Goal: Transaction & Acquisition: Purchase product/service

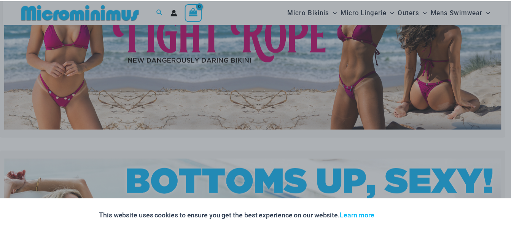
scroll to position [107, 0]
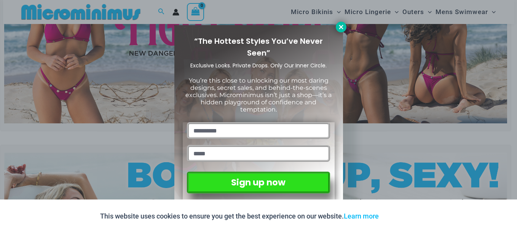
click at [340, 26] on icon at bounding box center [341, 27] width 4 height 4
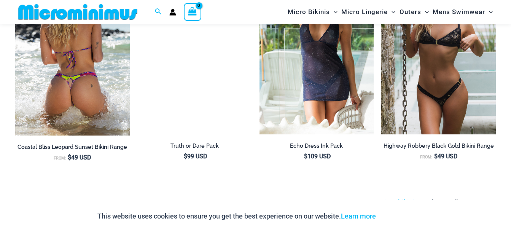
scroll to position [906, 0]
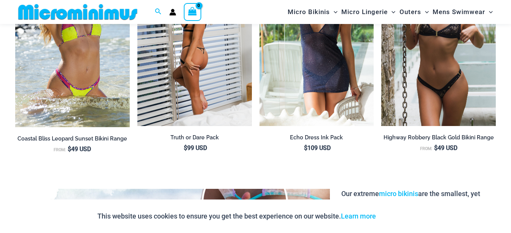
click at [176, 84] on img at bounding box center [194, 40] width 115 height 172
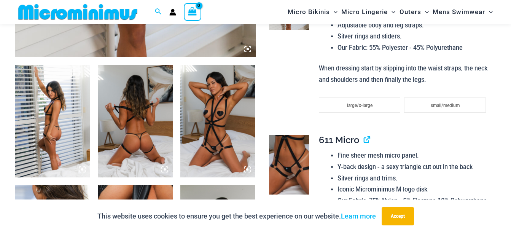
scroll to position [419, 0]
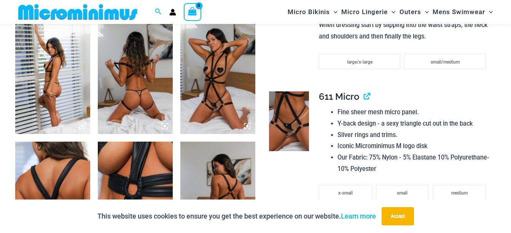
click at [175, 95] on div at bounding box center [135, 13] width 241 height 721
click at [207, 90] on img at bounding box center [217, 77] width 75 height 113
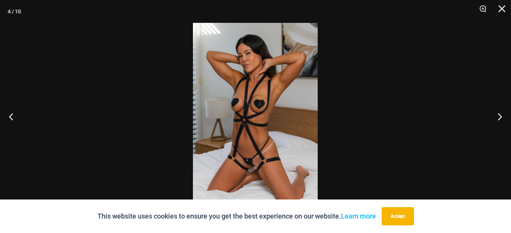
click at [252, 112] on img at bounding box center [255, 116] width 125 height 187
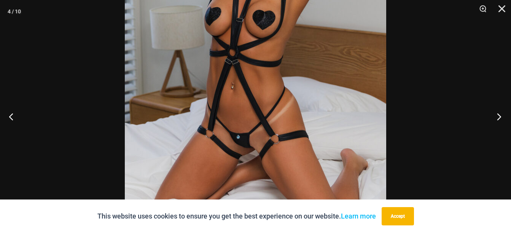
click at [499, 116] on button "Next" at bounding box center [497, 116] width 29 height 38
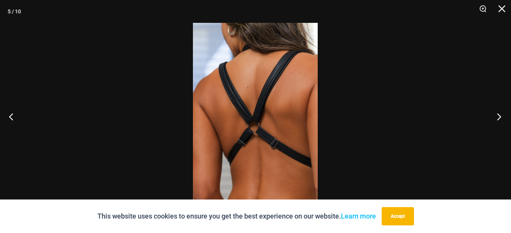
click at [499, 116] on button "Next" at bounding box center [497, 116] width 29 height 38
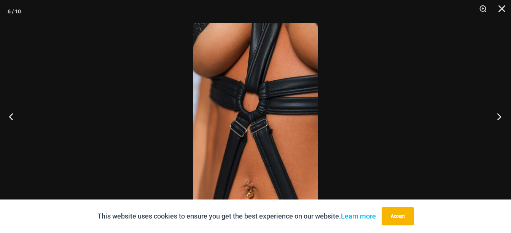
click at [499, 116] on button "Next" at bounding box center [497, 116] width 29 height 38
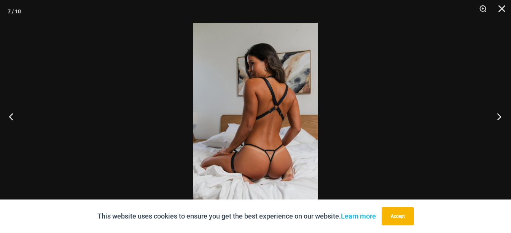
click at [499, 116] on button "Next" at bounding box center [497, 116] width 29 height 38
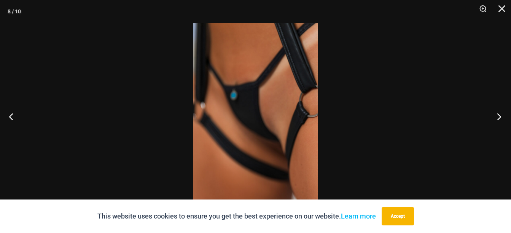
click at [499, 116] on button "Next" at bounding box center [497, 116] width 29 height 38
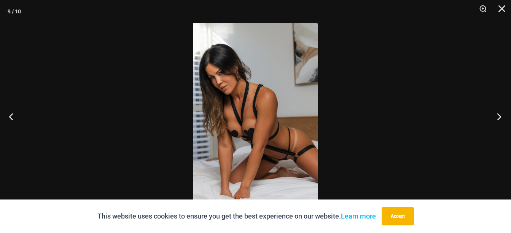
click at [499, 116] on button "Next" at bounding box center [497, 116] width 29 height 38
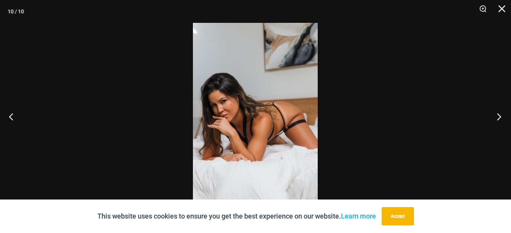
click at [499, 116] on button "Next" at bounding box center [497, 116] width 29 height 38
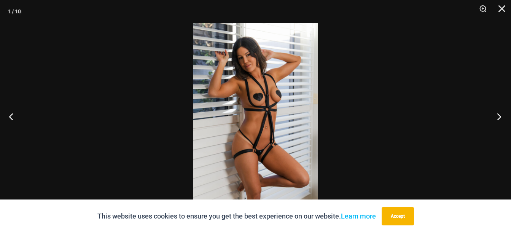
click at [496, 117] on button "Next" at bounding box center [497, 116] width 29 height 38
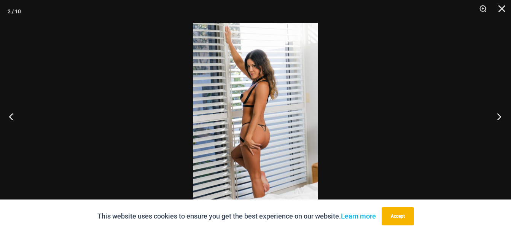
click at [496, 117] on button "Next" at bounding box center [497, 116] width 29 height 38
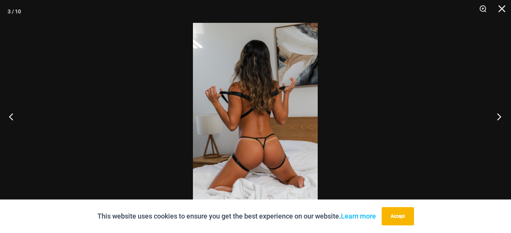
click at [496, 117] on button "Next" at bounding box center [497, 116] width 29 height 38
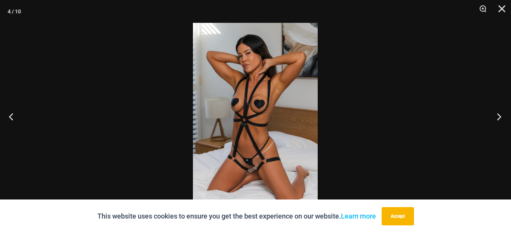
click at [496, 117] on button "Next" at bounding box center [497, 116] width 29 height 38
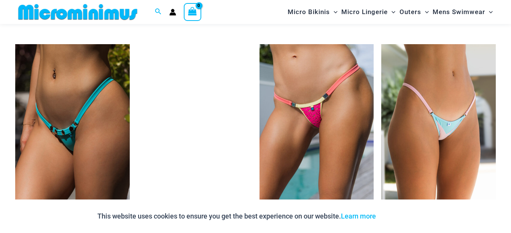
scroll to position [2042, 0]
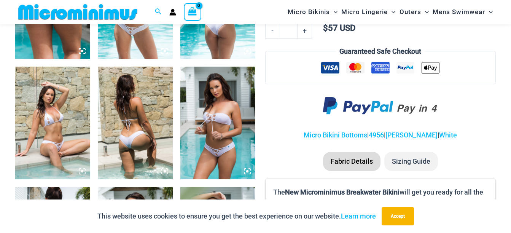
scroll to position [495, 0]
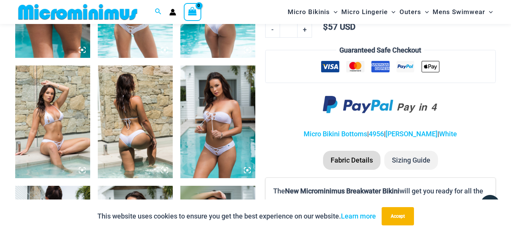
click at [200, 129] on img at bounding box center [217, 121] width 75 height 113
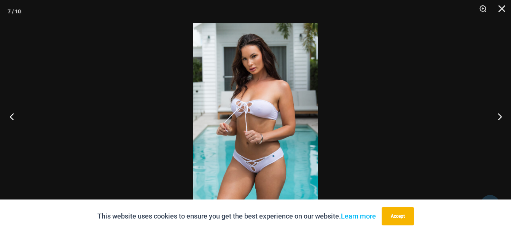
click at [9, 116] on button "Previous" at bounding box center [14, 116] width 29 height 38
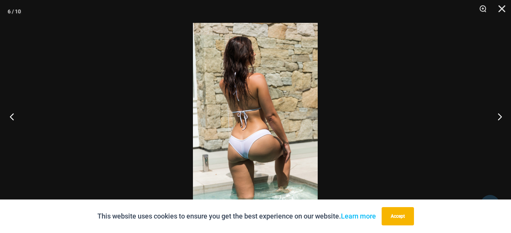
click at [9, 116] on button "Previous" at bounding box center [14, 116] width 29 height 38
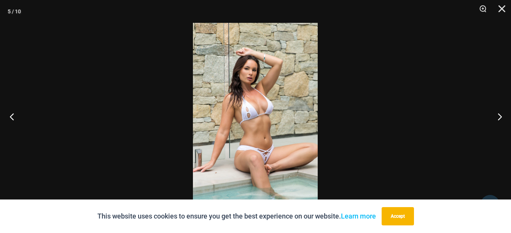
click at [9, 116] on button "Previous" at bounding box center [14, 116] width 29 height 38
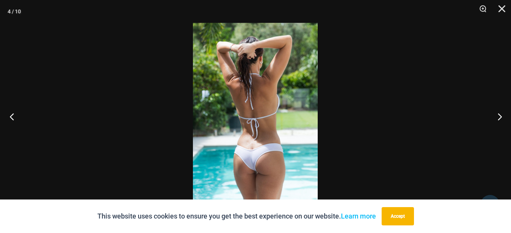
click at [9, 116] on button "Previous" at bounding box center [14, 116] width 29 height 38
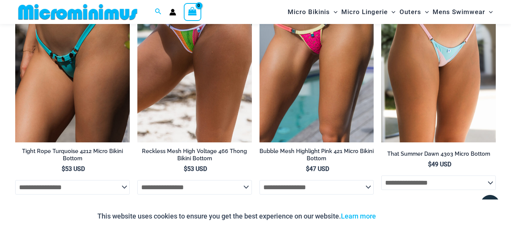
scroll to position [2111, 0]
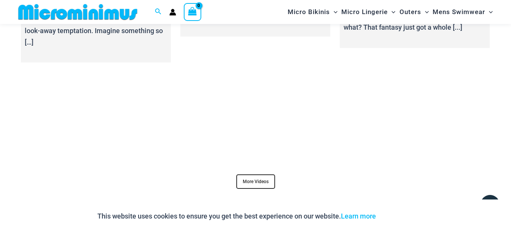
scroll to position [2872, 0]
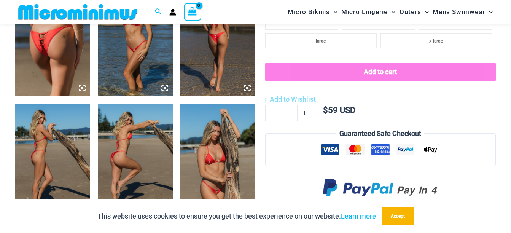
scroll to position [495, 0]
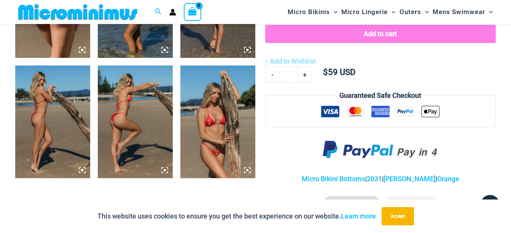
click at [204, 122] on img at bounding box center [217, 121] width 75 height 113
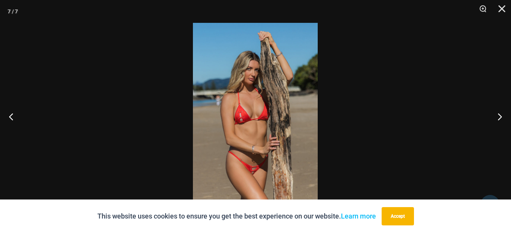
click at [242, 125] on img at bounding box center [255, 116] width 125 height 187
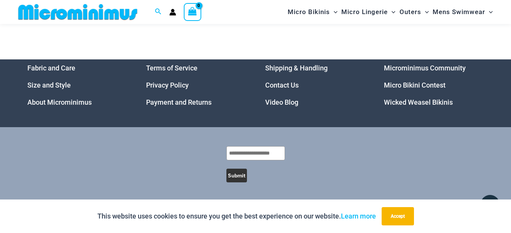
scroll to position [1441, 0]
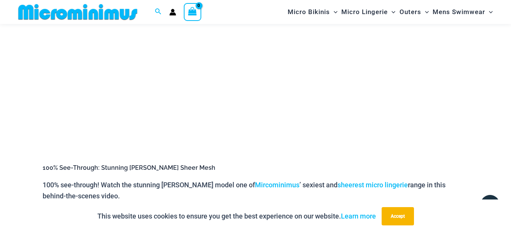
scroll to position [223, 0]
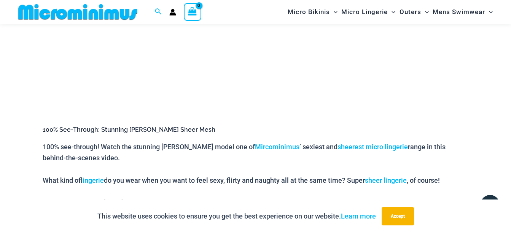
click at [215, 164] on p "100% see-through! Watch the stunning [PERSON_NAME] model one of Mircominimus ’ …" at bounding box center [256, 152] width 426 height 22
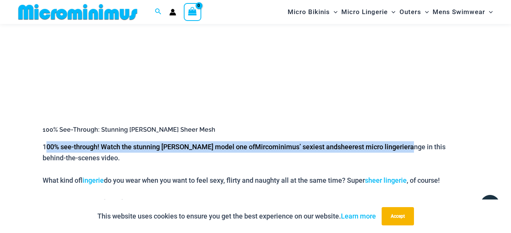
drag, startPoint x: 44, startPoint y: 177, endPoint x: 52, endPoint y: 171, distance: 9.8
click at [51, 164] on p "100% see-through! Watch the stunning [PERSON_NAME] model one of Mircominimus ’ …" at bounding box center [256, 152] width 426 height 22
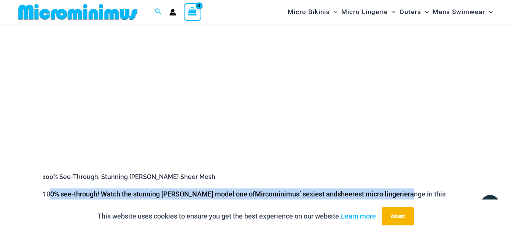
scroll to position [185, 0]
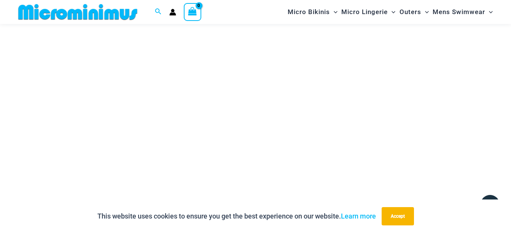
scroll to position [183, 0]
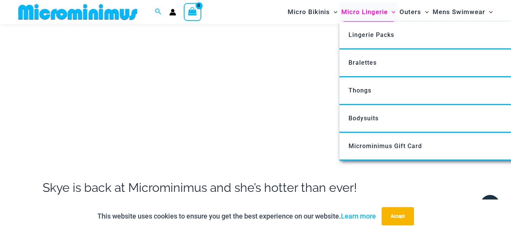
click at [343, 12] on span "Micro Lingerie" at bounding box center [364, 11] width 46 height 19
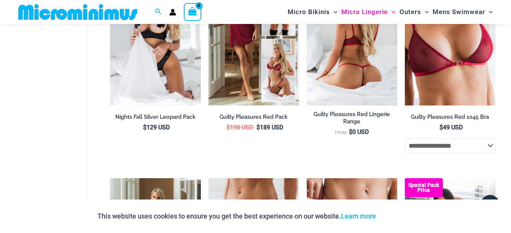
scroll to position [145, 0]
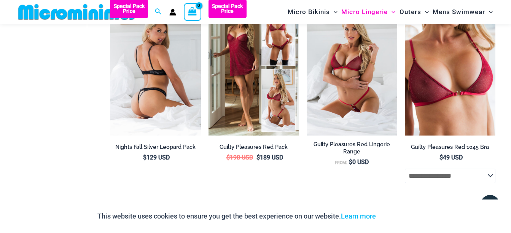
click at [149, 117] on img at bounding box center [155, 67] width 91 height 136
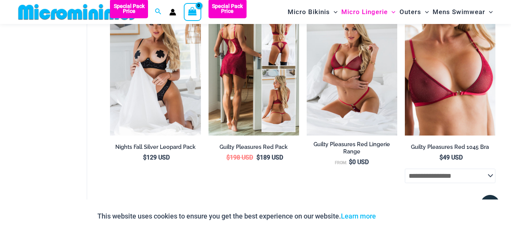
click at [241, 110] on img at bounding box center [254, 67] width 91 height 136
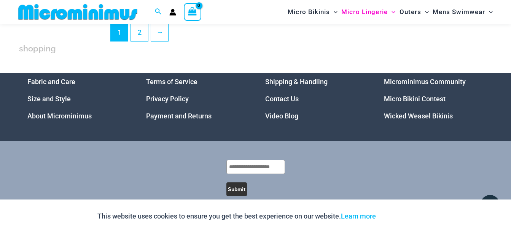
scroll to position [1819, 0]
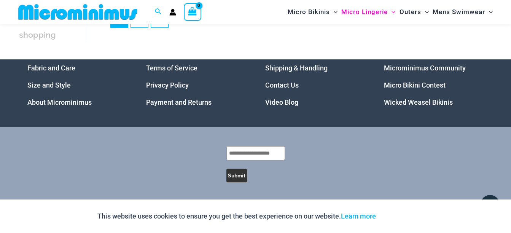
scroll to position [1934, 0]
click at [144, 27] on link "2" at bounding box center [139, 19] width 17 height 18
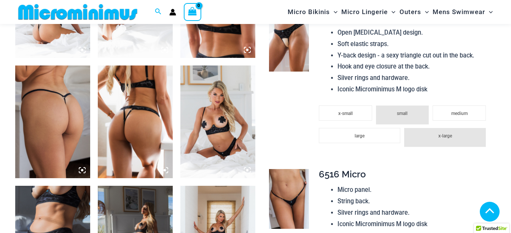
scroll to position [495, 0]
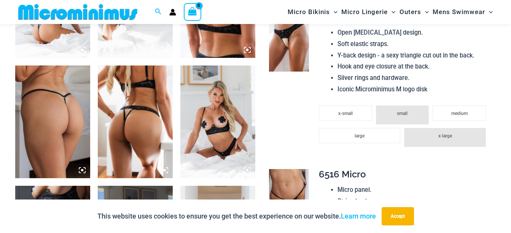
click at [182, 120] on img at bounding box center [217, 121] width 75 height 113
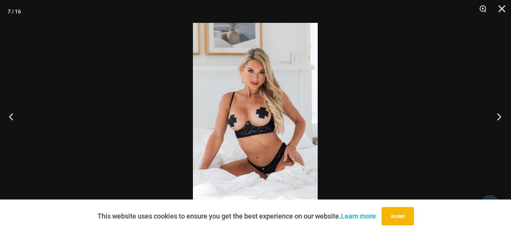
click at [499, 115] on button "Next" at bounding box center [497, 116] width 29 height 38
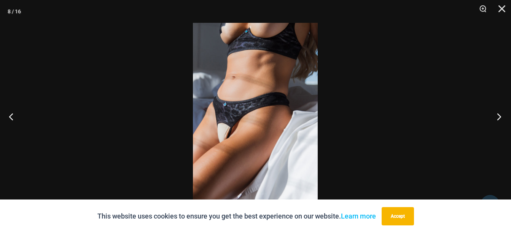
click at [501, 114] on button "Next" at bounding box center [497, 116] width 29 height 38
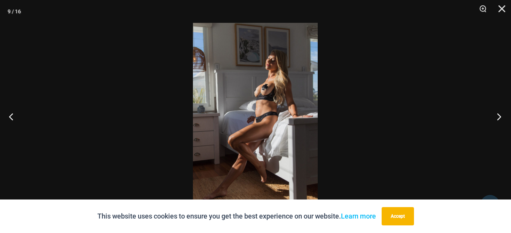
click at [501, 115] on button "Next" at bounding box center [497, 116] width 29 height 38
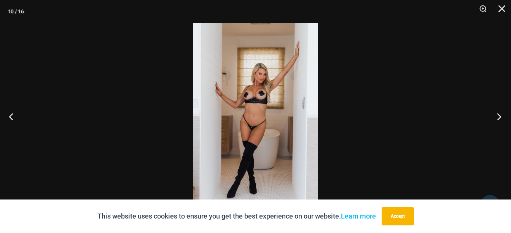
click at [501, 115] on button "Next" at bounding box center [497, 116] width 29 height 38
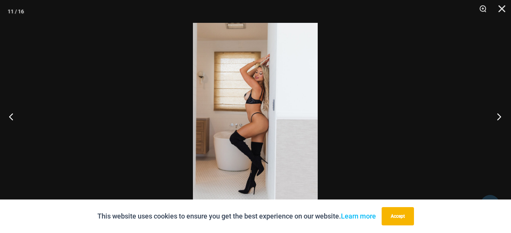
click at [501, 115] on button "Next" at bounding box center [497, 116] width 29 height 38
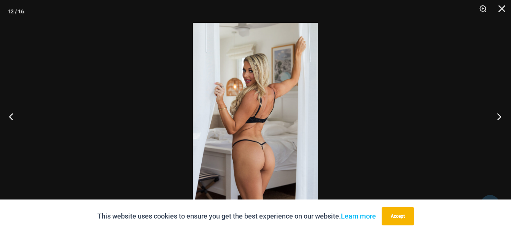
click at [501, 115] on button "Next" at bounding box center [497, 116] width 29 height 38
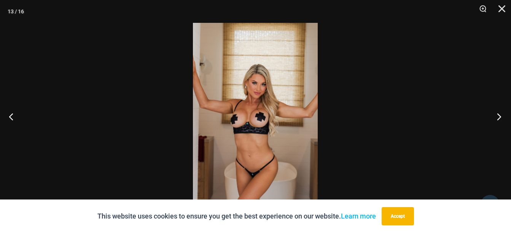
click at [501, 115] on button "Next" at bounding box center [497, 116] width 29 height 38
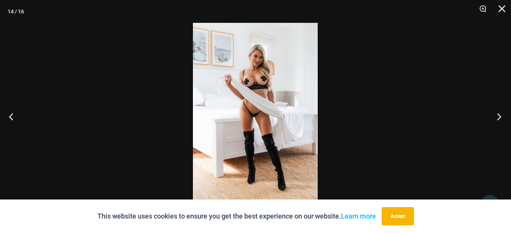
click at [500, 116] on button "Next" at bounding box center [497, 116] width 29 height 38
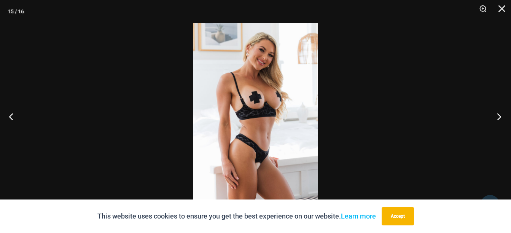
click at [495, 121] on button "Next" at bounding box center [497, 116] width 29 height 38
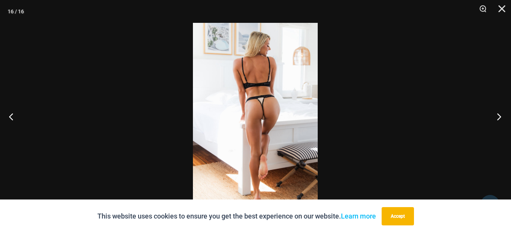
click at [495, 121] on button "Next" at bounding box center [497, 116] width 29 height 38
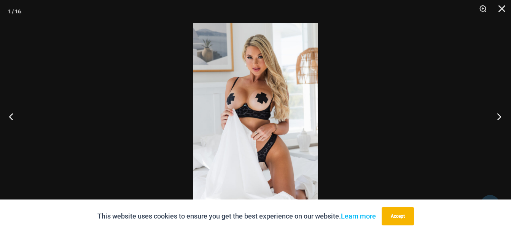
click at [499, 116] on button "Next" at bounding box center [497, 116] width 29 height 38
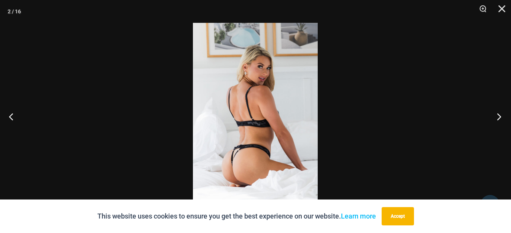
click at [499, 116] on button "Next" at bounding box center [497, 116] width 29 height 38
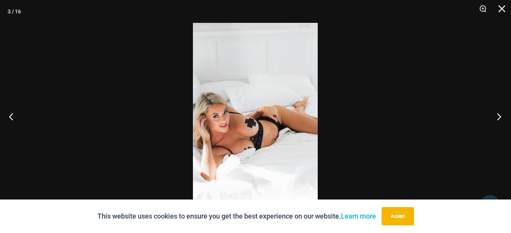
click at [499, 116] on button "Next" at bounding box center [497, 116] width 29 height 38
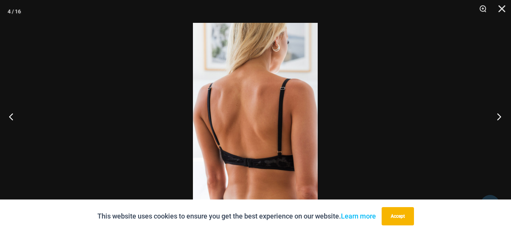
click at [499, 116] on button "Next" at bounding box center [497, 116] width 29 height 38
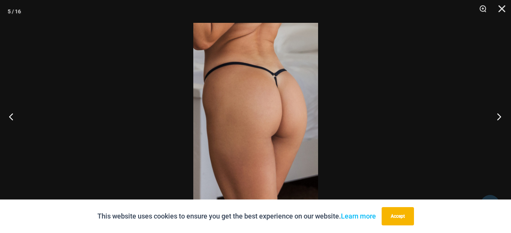
click at [499, 116] on button "Next" at bounding box center [497, 116] width 29 height 38
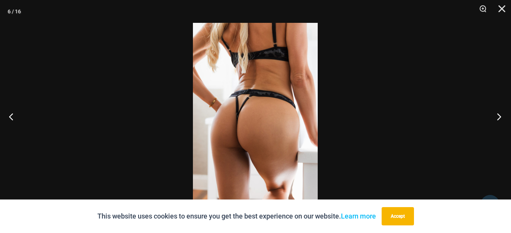
click at [499, 116] on button "Next" at bounding box center [497, 116] width 29 height 38
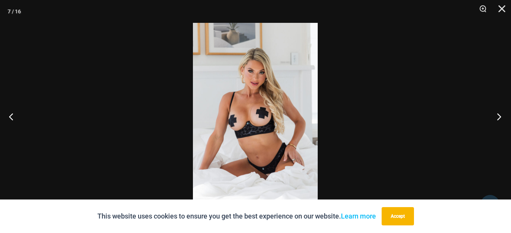
click at [499, 116] on button "Next" at bounding box center [497, 116] width 29 height 38
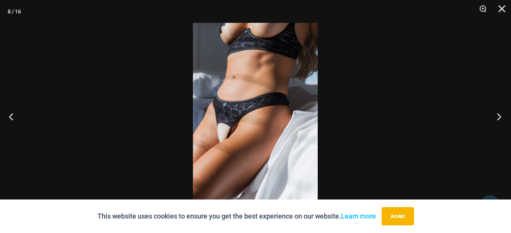
click at [499, 116] on button "Next" at bounding box center [497, 116] width 29 height 38
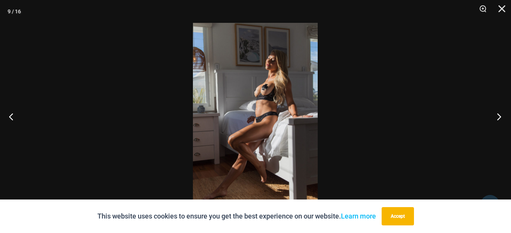
click at [499, 116] on button "Next" at bounding box center [497, 116] width 29 height 38
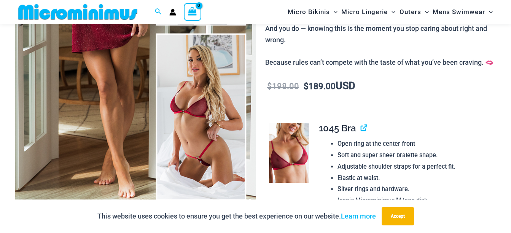
scroll to position [228, 0]
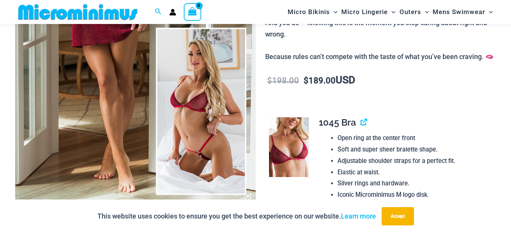
click at [185, 131] on img at bounding box center [135, 24] width 241 height 360
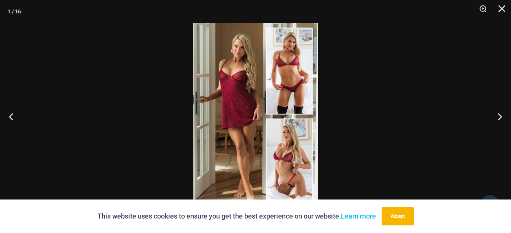
click at [288, 157] on img at bounding box center [255, 116] width 125 height 187
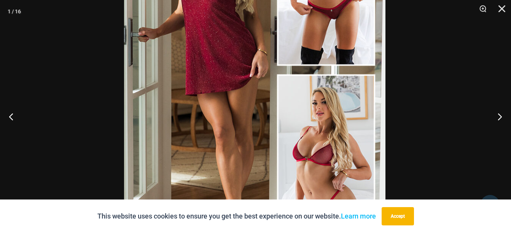
click at [271, 120] on img at bounding box center [254, 70] width 261 height 392
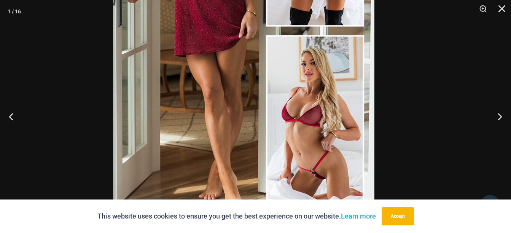
click at [239, 94] on img at bounding box center [243, 31] width 261 height 392
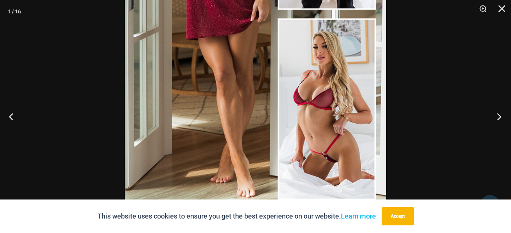
click at [500, 116] on button "Next" at bounding box center [497, 116] width 29 height 38
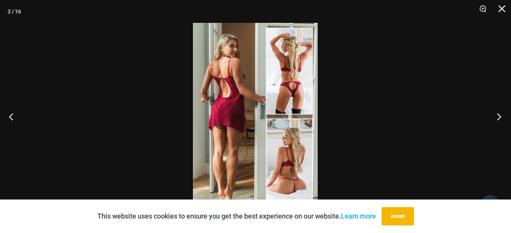
click at [500, 116] on button "Next" at bounding box center [497, 116] width 29 height 38
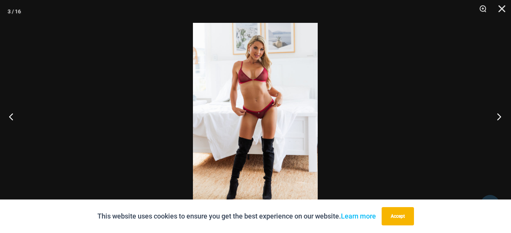
click at [499, 116] on button "Next" at bounding box center [497, 116] width 29 height 38
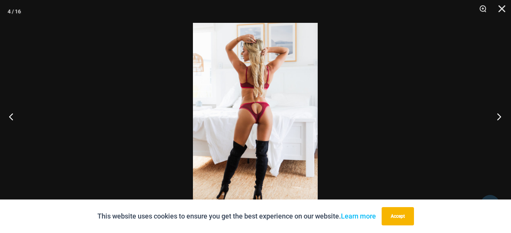
click at [498, 117] on button "Next" at bounding box center [497, 116] width 29 height 38
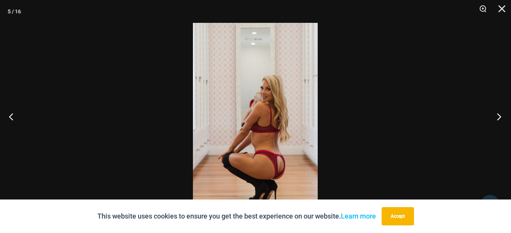
click at [498, 117] on button "Next" at bounding box center [497, 116] width 29 height 38
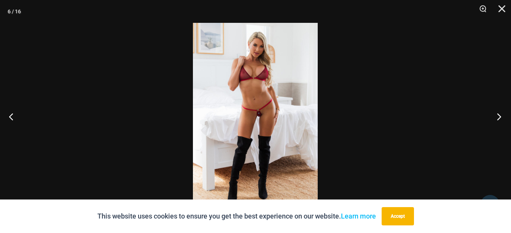
click at [498, 117] on button "Next" at bounding box center [497, 116] width 29 height 38
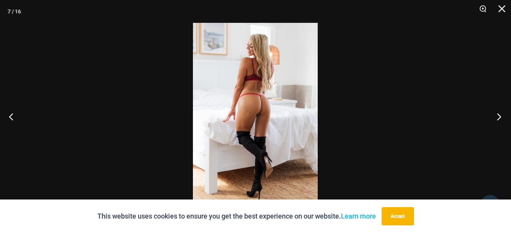
click at [498, 117] on button "Next" at bounding box center [497, 116] width 29 height 38
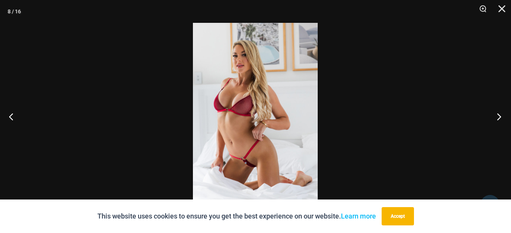
click at [498, 117] on button "Next" at bounding box center [497, 116] width 29 height 38
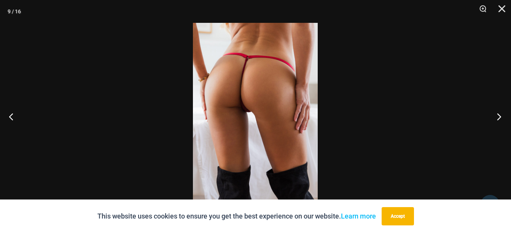
click at [498, 117] on button "Next" at bounding box center [497, 116] width 29 height 38
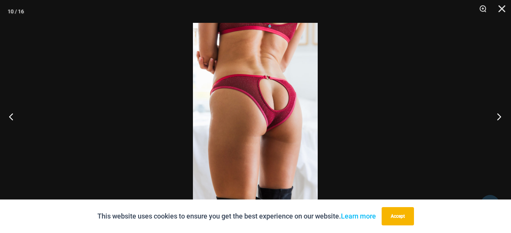
click at [498, 117] on button "Next" at bounding box center [497, 116] width 29 height 38
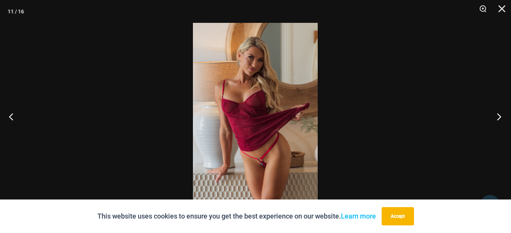
click at [498, 117] on button "Next" at bounding box center [497, 116] width 29 height 38
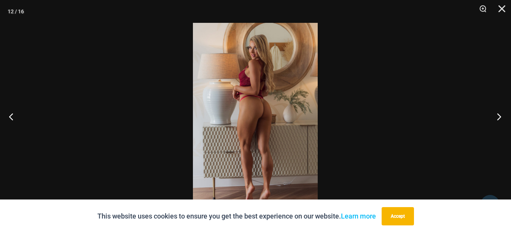
click at [498, 117] on button "Next" at bounding box center [497, 116] width 29 height 38
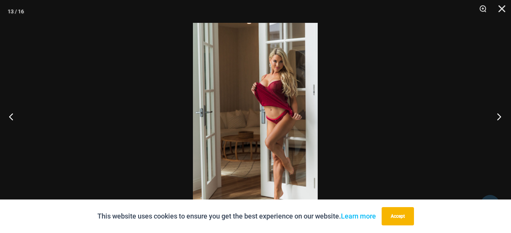
click at [498, 117] on button "Next" at bounding box center [497, 116] width 29 height 38
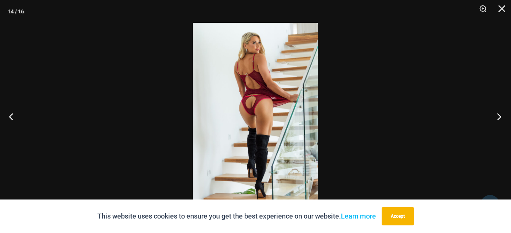
click at [497, 117] on button "Next" at bounding box center [497, 116] width 29 height 38
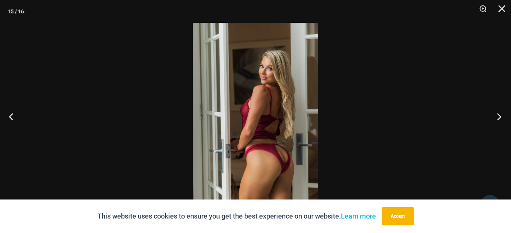
click at [497, 118] on button "Next" at bounding box center [497, 116] width 29 height 38
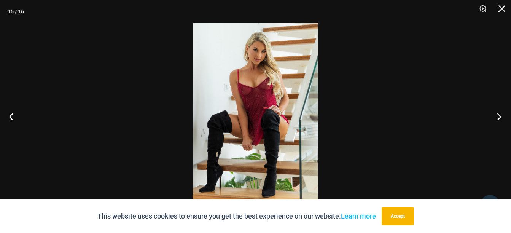
click at [497, 118] on button "Next" at bounding box center [497, 116] width 29 height 38
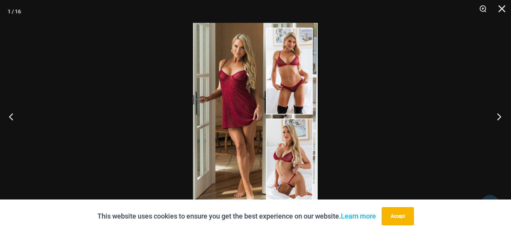
click at [497, 118] on button "Next" at bounding box center [497, 116] width 29 height 38
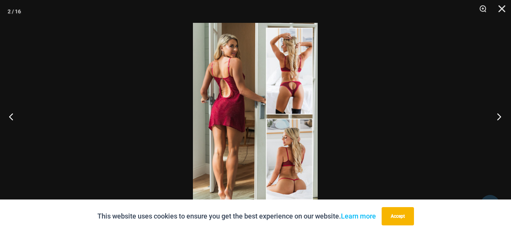
click at [497, 118] on button "Next" at bounding box center [497, 116] width 29 height 38
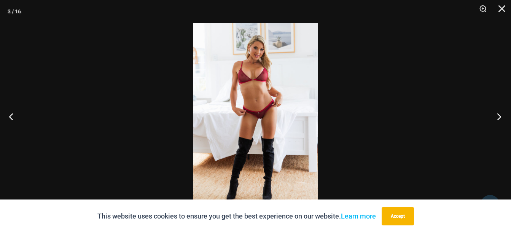
click at [497, 118] on button "Next" at bounding box center [497, 116] width 29 height 38
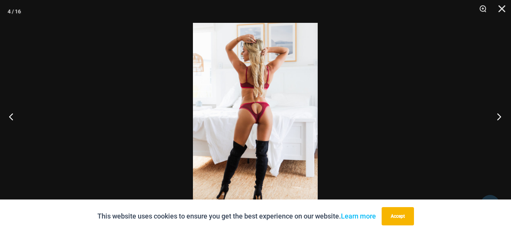
click at [497, 118] on button "Next" at bounding box center [497, 116] width 29 height 38
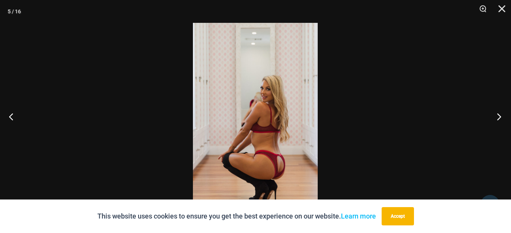
click at [497, 118] on button "Next" at bounding box center [497, 116] width 29 height 38
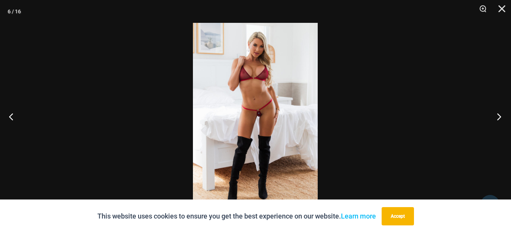
click at [497, 118] on button "Next" at bounding box center [497, 116] width 29 height 38
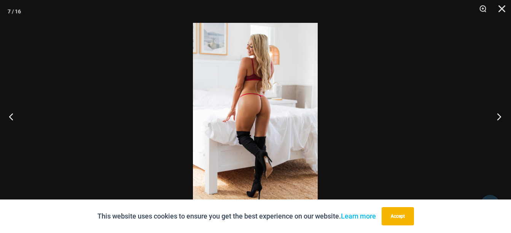
click at [497, 118] on button "Next" at bounding box center [497, 116] width 29 height 38
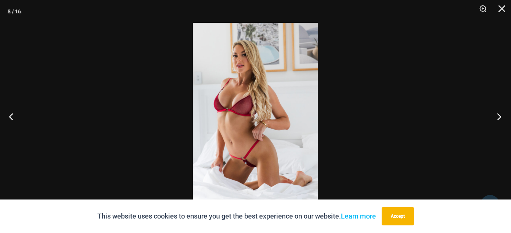
click at [498, 117] on button "Next" at bounding box center [497, 116] width 29 height 38
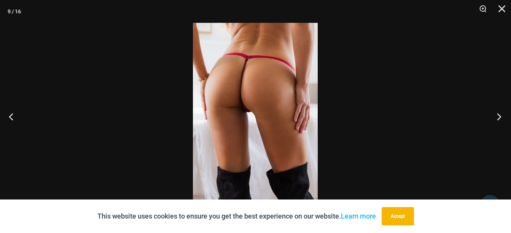
click at [498, 117] on button "Next" at bounding box center [497, 116] width 29 height 38
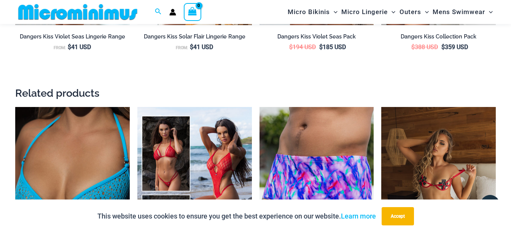
scroll to position [1477, 0]
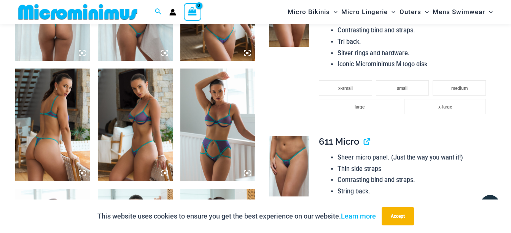
scroll to position [495, 0]
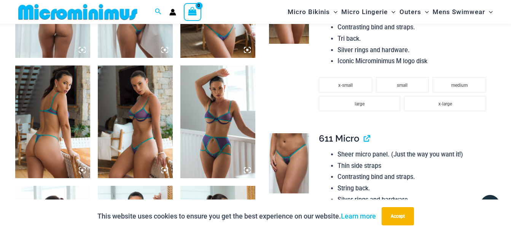
click at [207, 149] on img at bounding box center [217, 121] width 75 height 113
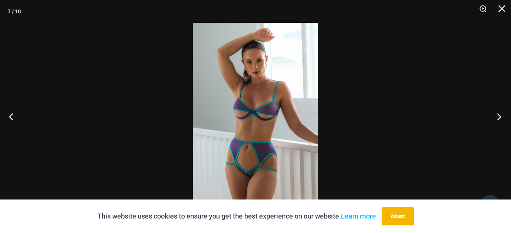
click at [499, 117] on button "Next" at bounding box center [497, 116] width 29 height 38
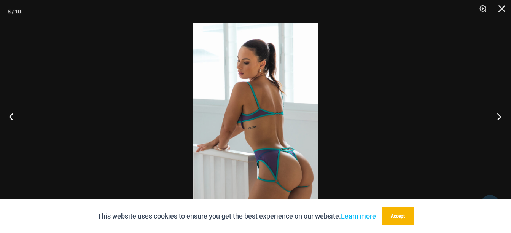
click at [500, 117] on button "Next" at bounding box center [497, 116] width 29 height 38
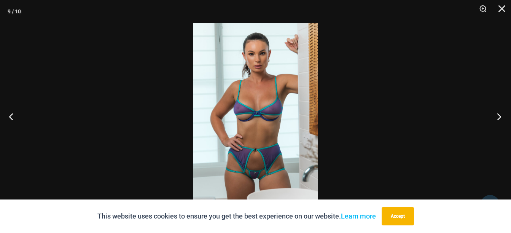
click at [501, 116] on button "Next" at bounding box center [497, 116] width 29 height 38
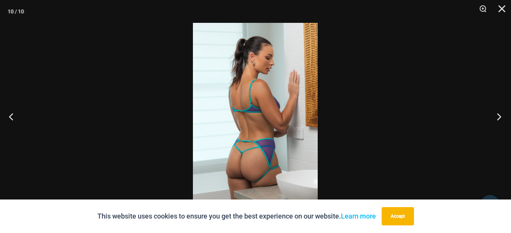
click at [501, 116] on button "Next" at bounding box center [497, 116] width 29 height 38
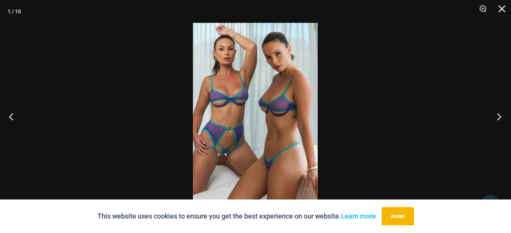
click at [501, 116] on button "Next" at bounding box center [497, 116] width 29 height 38
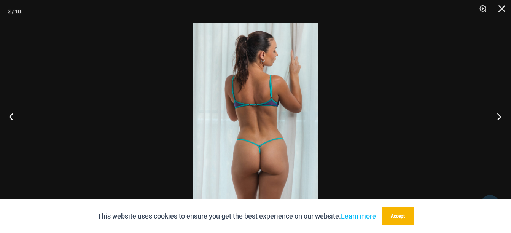
click at [501, 116] on button "Next" at bounding box center [497, 116] width 29 height 38
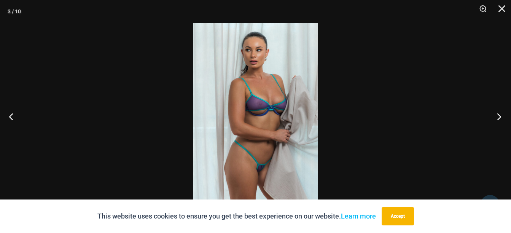
click at [501, 116] on button "Next" at bounding box center [497, 116] width 29 height 38
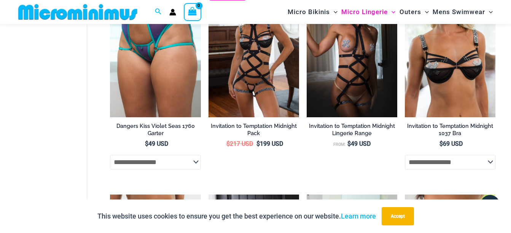
scroll to position [533, 0]
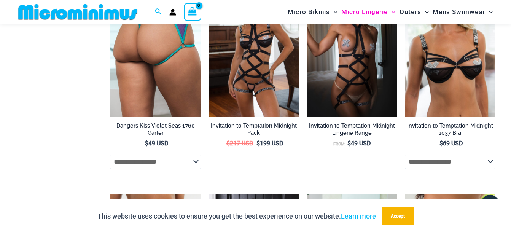
click at [145, 98] on img at bounding box center [155, 49] width 91 height 136
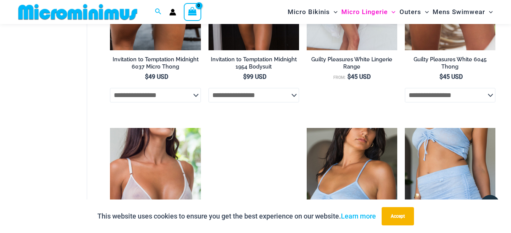
scroll to position [799, 0]
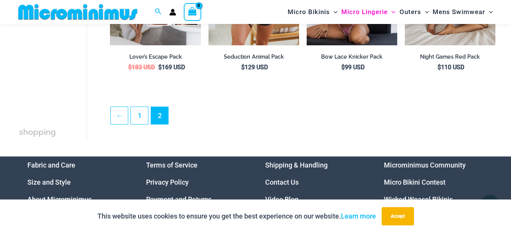
scroll to position [1675, 0]
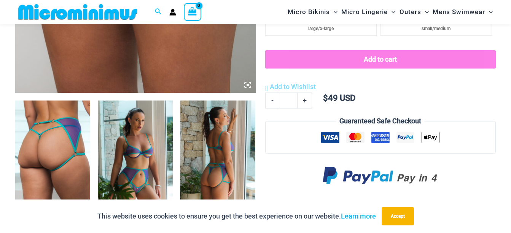
scroll to position [381, 0]
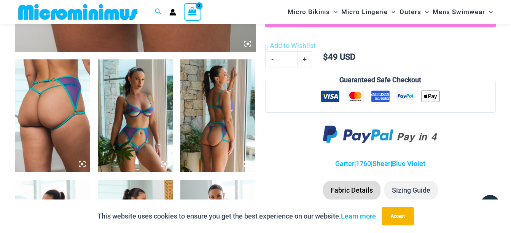
click at [127, 98] on img at bounding box center [135, 115] width 75 height 113
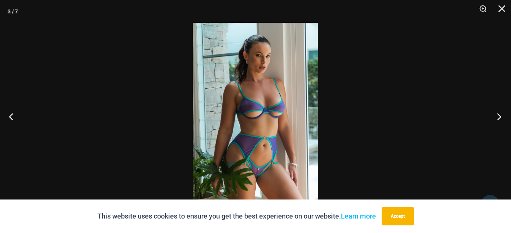
click at [501, 115] on button "Next" at bounding box center [497, 116] width 29 height 38
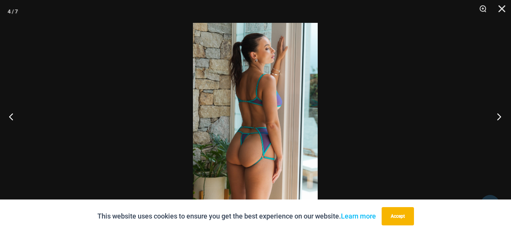
click at [501, 115] on button "Next" at bounding box center [497, 116] width 29 height 38
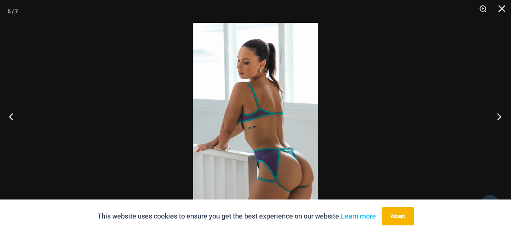
click at [501, 115] on button "Next" at bounding box center [497, 116] width 29 height 38
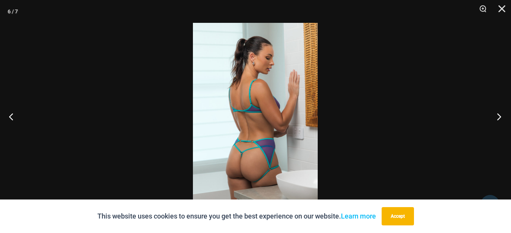
click at [501, 115] on button "Next" at bounding box center [497, 116] width 29 height 38
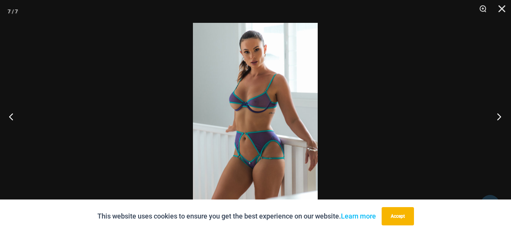
click at [500, 115] on button "Next" at bounding box center [497, 116] width 29 height 38
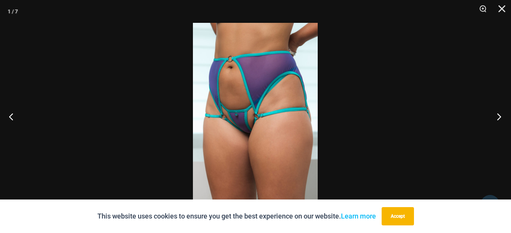
click at [500, 115] on button "Next" at bounding box center [497, 116] width 29 height 38
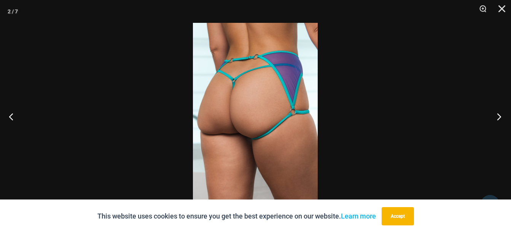
click at [500, 115] on button "Next" at bounding box center [497, 116] width 29 height 38
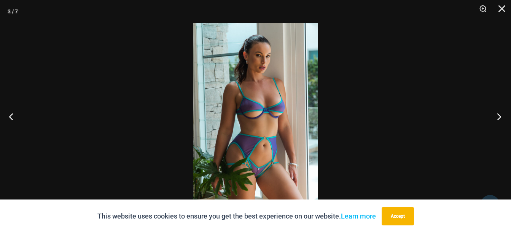
click at [500, 115] on button "Next" at bounding box center [497, 116] width 29 height 38
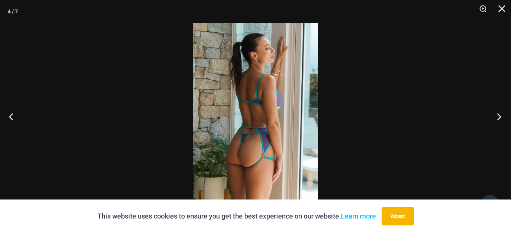
click at [500, 115] on button "Next" at bounding box center [497, 116] width 29 height 38
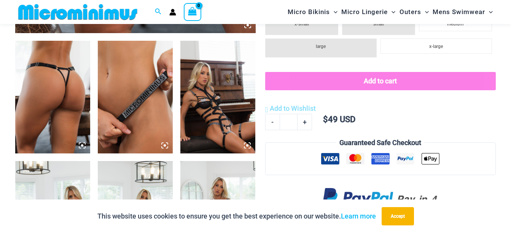
scroll to position [419, 0]
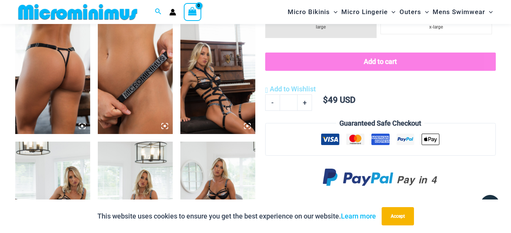
click at [128, 69] on img at bounding box center [135, 77] width 75 height 113
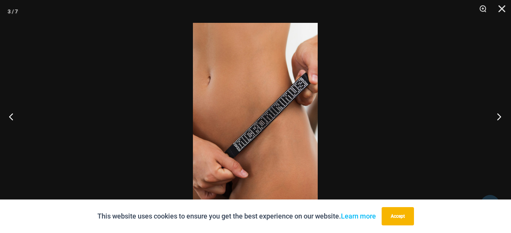
click at [500, 117] on button "Next" at bounding box center [497, 116] width 29 height 38
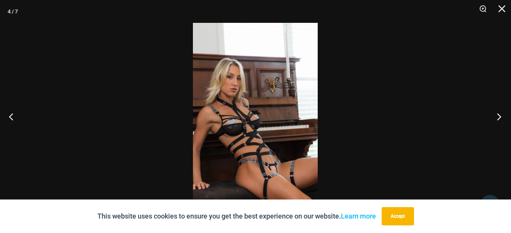
click at [500, 117] on button "Next" at bounding box center [497, 116] width 29 height 38
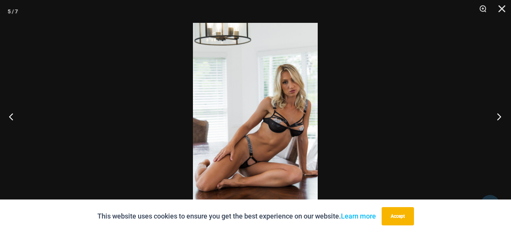
click at [500, 117] on button "Next" at bounding box center [497, 116] width 29 height 38
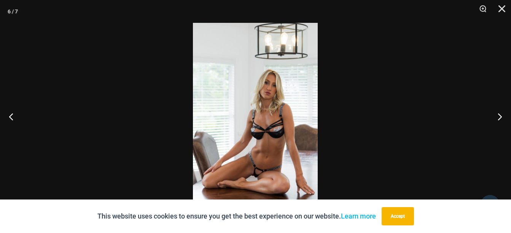
click at [247, 144] on img at bounding box center [255, 116] width 125 height 187
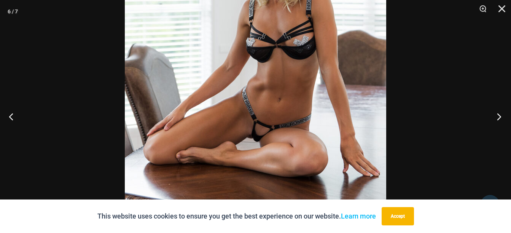
click at [501, 116] on button "Next" at bounding box center [497, 116] width 29 height 38
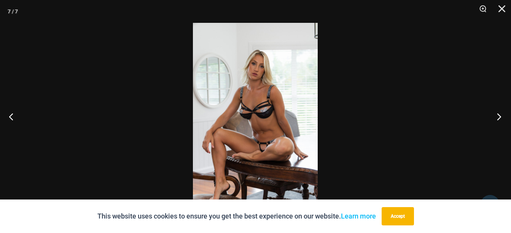
click at [501, 116] on button "Next" at bounding box center [497, 116] width 29 height 38
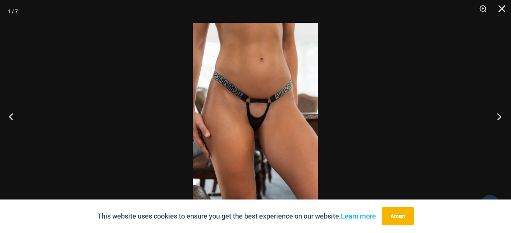
click at [501, 116] on button "Next" at bounding box center [497, 116] width 29 height 38
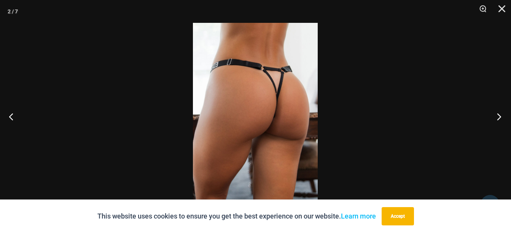
click at [501, 116] on button "Next" at bounding box center [497, 116] width 29 height 38
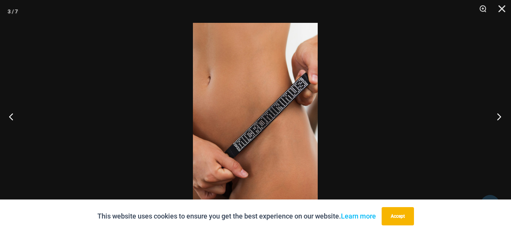
click at [501, 117] on button "Next" at bounding box center [497, 116] width 29 height 38
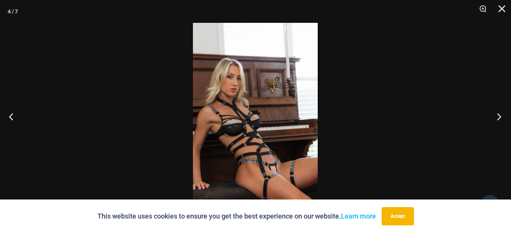
click at [501, 117] on button "Next" at bounding box center [497, 116] width 29 height 38
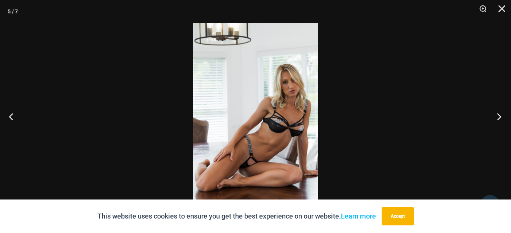
click at [501, 117] on button "Next" at bounding box center [497, 116] width 29 height 38
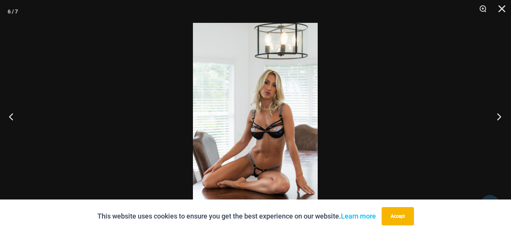
click at [501, 117] on button "Next" at bounding box center [497, 116] width 29 height 38
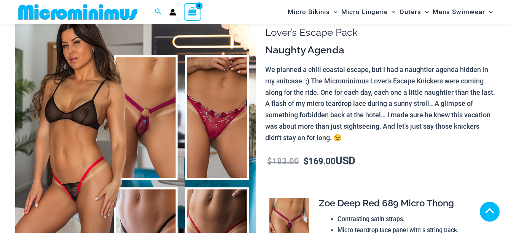
scroll to position [373, 0]
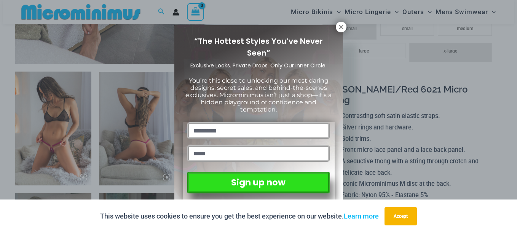
click at [51, 125] on div "“The Hottest Styles You’ve Never Seen” Exclusive Looks. Private Drops. Only Our…" at bounding box center [258, 116] width 517 height 233
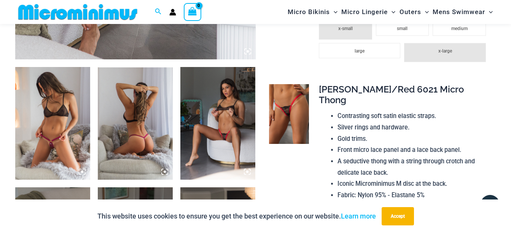
click at [223, 121] on img at bounding box center [217, 123] width 75 height 113
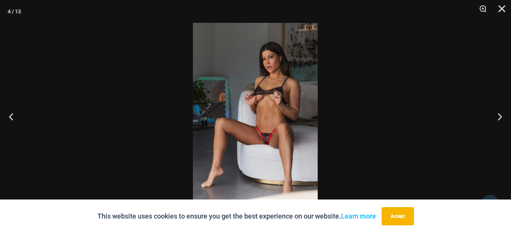
click at [254, 139] on img at bounding box center [255, 116] width 125 height 187
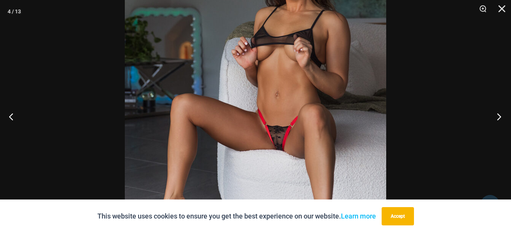
click at [498, 117] on button "Next" at bounding box center [497, 116] width 29 height 38
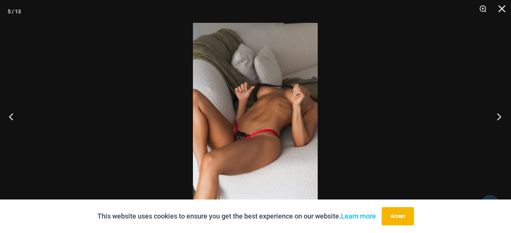
click at [498, 117] on button "Next" at bounding box center [497, 116] width 29 height 38
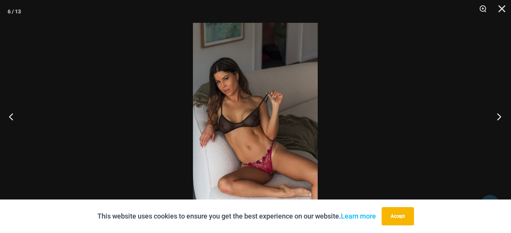
click at [498, 117] on button "Next" at bounding box center [497, 116] width 29 height 38
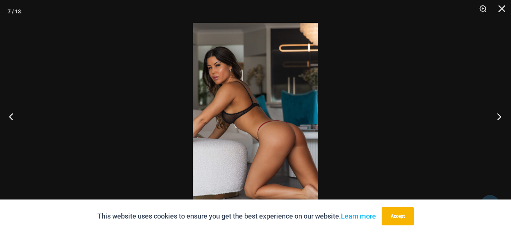
click at [498, 117] on button "Next" at bounding box center [497, 116] width 29 height 38
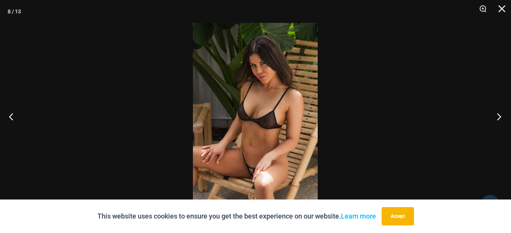
click at [498, 117] on button "Next" at bounding box center [497, 116] width 29 height 38
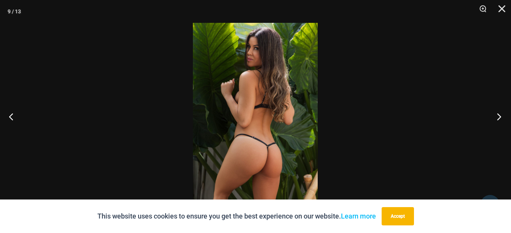
click at [498, 117] on button "Next" at bounding box center [497, 116] width 29 height 38
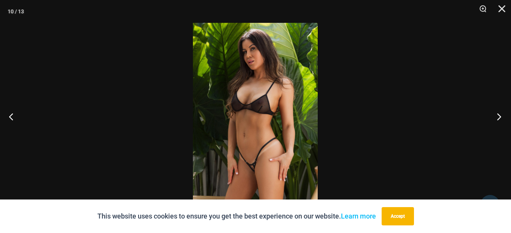
click at [497, 117] on button "Next" at bounding box center [497, 116] width 29 height 38
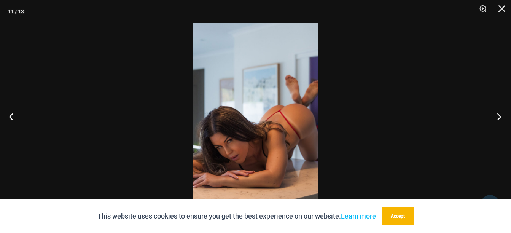
click at [497, 117] on button "Next" at bounding box center [497, 116] width 29 height 38
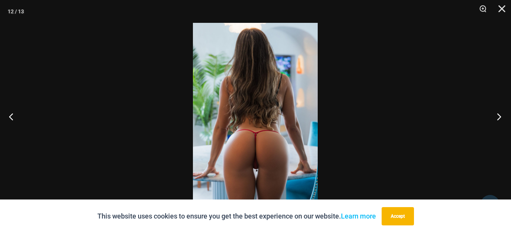
click at [497, 117] on button "Next" at bounding box center [497, 116] width 29 height 38
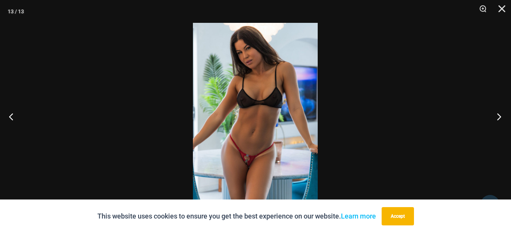
click at [497, 116] on button "Next" at bounding box center [497, 116] width 29 height 38
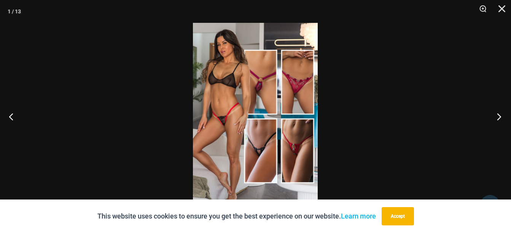
click at [497, 116] on button "Next" at bounding box center [497, 116] width 29 height 38
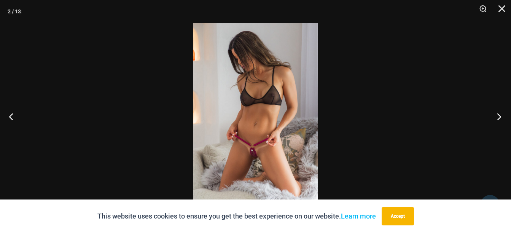
click at [499, 115] on button "Next" at bounding box center [497, 116] width 29 height 38
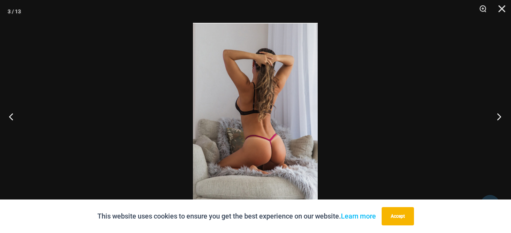
click at [499, 115] on button "Next" at bounding box center [497, 116] width 29 height 38
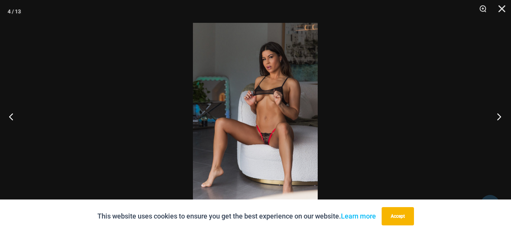
click at [499, 115] on button "Next" at bounding box center [497, 116] width 29 height 38
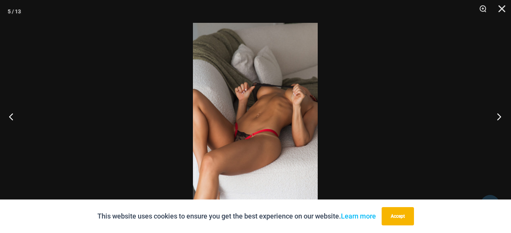
click at [499, 115] on button "Next" at bounding box center [497, 116] width 29 height 38
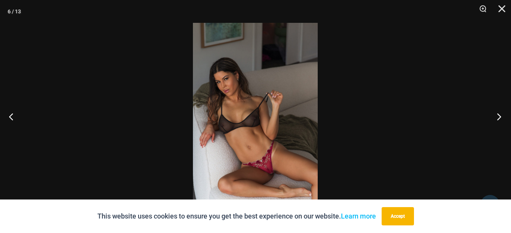
click at [499, 115] on button "Next" at bounding box center [497, 116] width 29 height 38
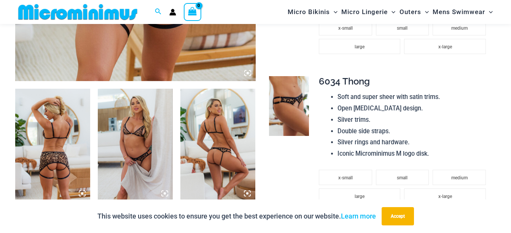
scroll to position [335, 0]
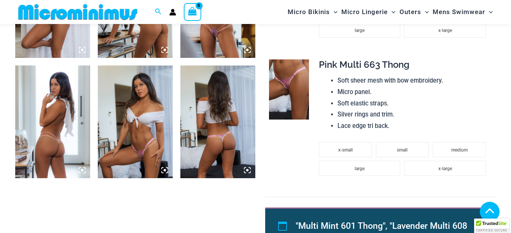
scroll to position [457, 0]
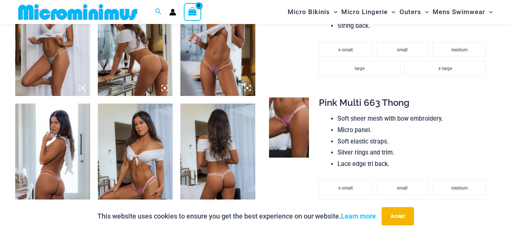
click at [215, 48] on img at bounding box center [217, 39] width 75 height 113
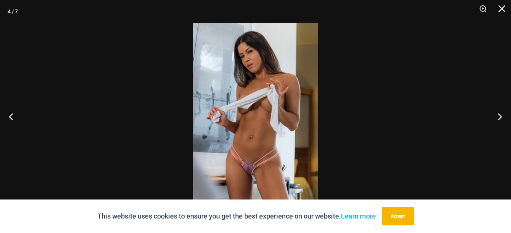
click at [262, 134] on img at bounding box center [255, 116] width 125 height 187
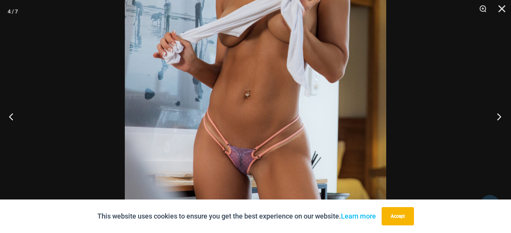
click at [500, 115] on button "Next" at bounding box center [497, 116] width 29 height 38
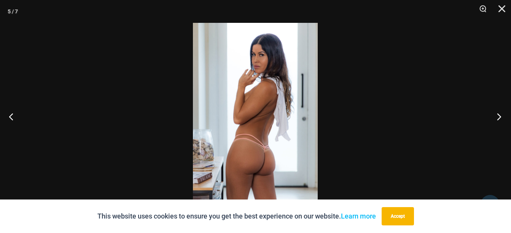
click at [500, 115] on button "Next" at bounding box center [497, 116] width 29 height 38
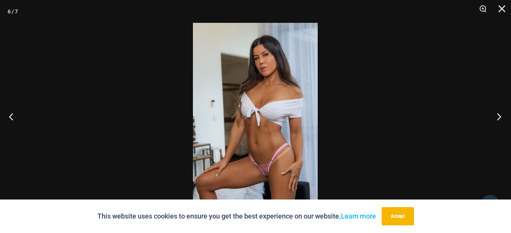
click at [500, 115] on button "Next" at bounding box center [497, 116] width 29 height 38
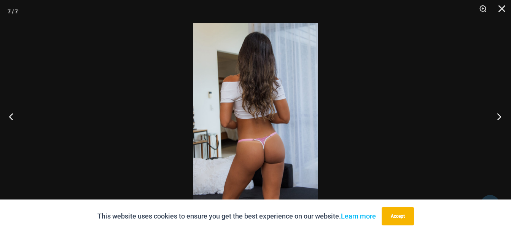
click at [499, 112] on button "Next" at bounding box center [497, 116] width 29 height 38
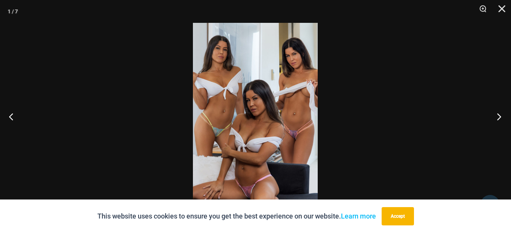
click at [499, 112] on button "Next" at bounding box center [497, 116] width 29 height 38
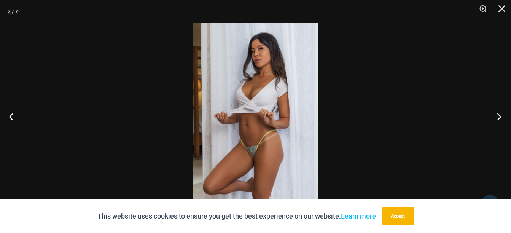
click at [499, 112] on button "Next" at bounding box center [497, 116] width 29 height 38
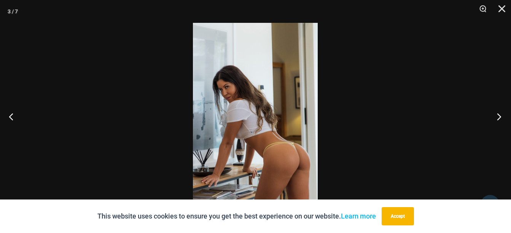
click at [499, 112] on button "Next" at bounding box center [497, 116] width 29 height 38
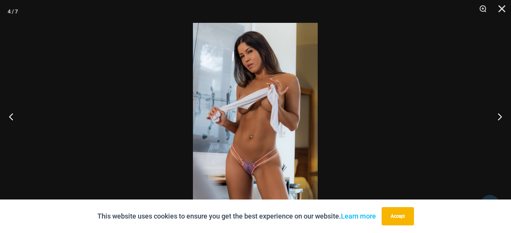
click at [242, 137] on img at bounding box center [255, 116] width 125 height 187
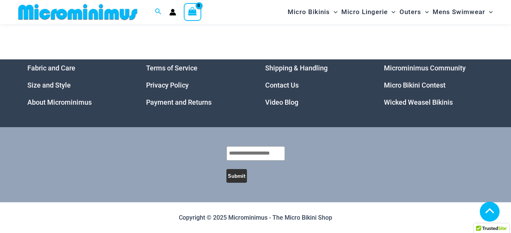
scroll to position [1433, 0]
